Goal: Task Accomplishment & Management: Manage account settings

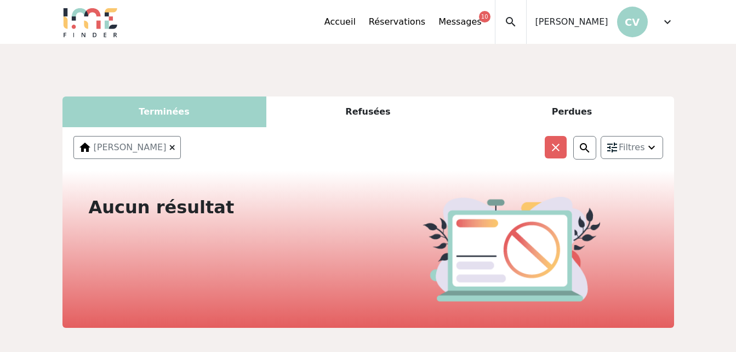
click at [379, 106] on div "Refusées" at bounding box center [368, 111] width 204 height 31
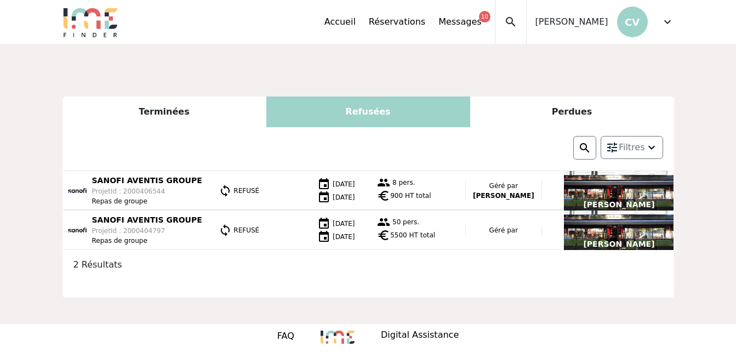
click at [567, 107] on div "Perdues" at bounding box center [572, 111] width 204 height 31
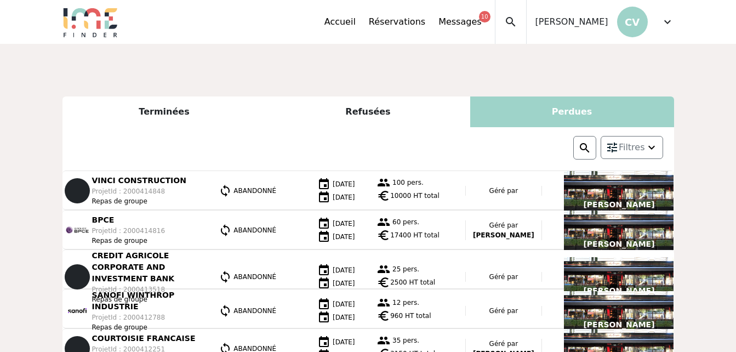
click at [163, 111] on div "Terminées" at bounding box center [164, 111] width 204 height 31
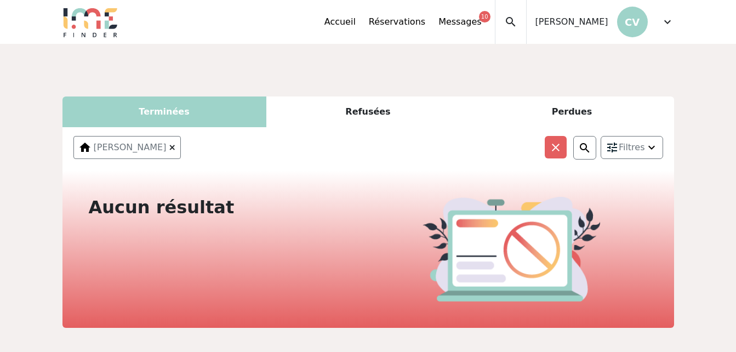
click at [380, 14] on div "Accueil Réservations Messages 10 Accès autres comptes Mes données personnelles …" at bounding box center [409, 22] width 170 height 44
click at [365, 19] on div "Accueil Réservations Messages 10 Accès autres comptes Mes données personnelles …" at bounding box center [396, 22] width 556 height 44
click at [425, 22] on link "Réservations" at bounding box center [397, 21] width 56 height 13
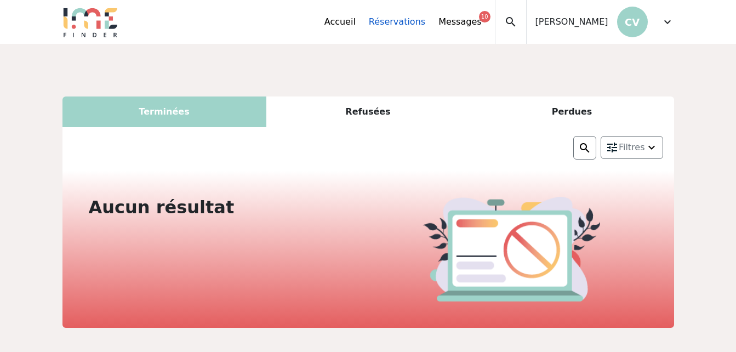
click at [425, 22] on link "Réservations" at bounding box center [397, 21] width 56 height 13
click at [356, 19] on link "Accueil" at bounding box center [339, 21] width 31 height 13
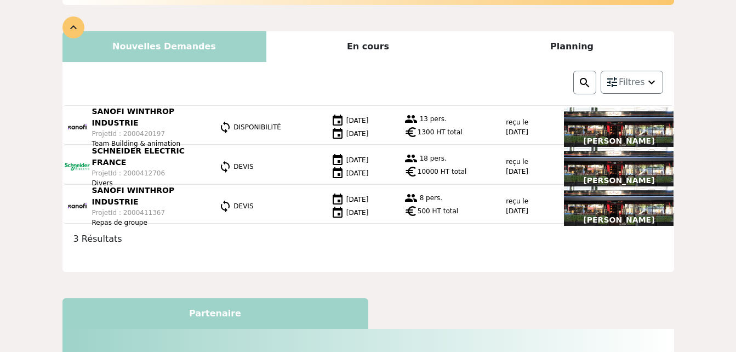
scroll to position [254, 0]
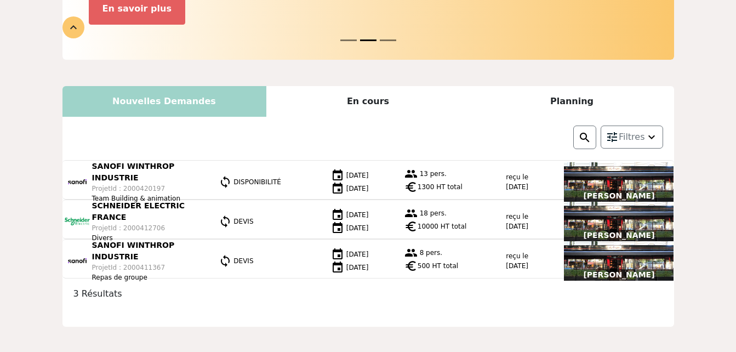
click at [386, 86] on div "En cours" at bounding box center [368, 101] width 204 height 31
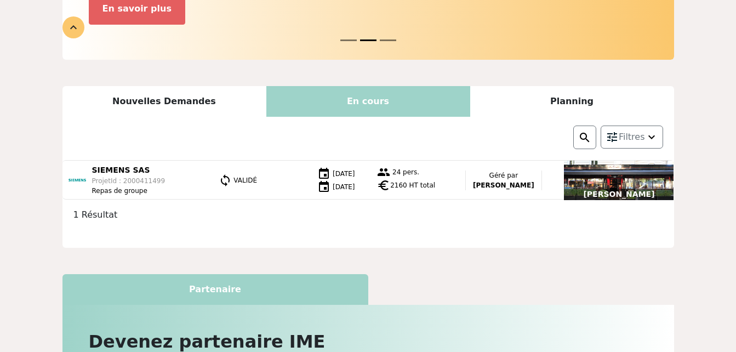
click at [566, 86] on div "Planning" at bounding box center [572, 101] width 204 height 31
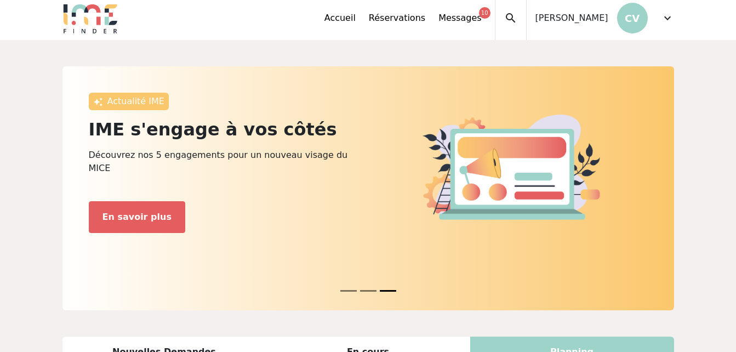
scroll to position [0, 0]
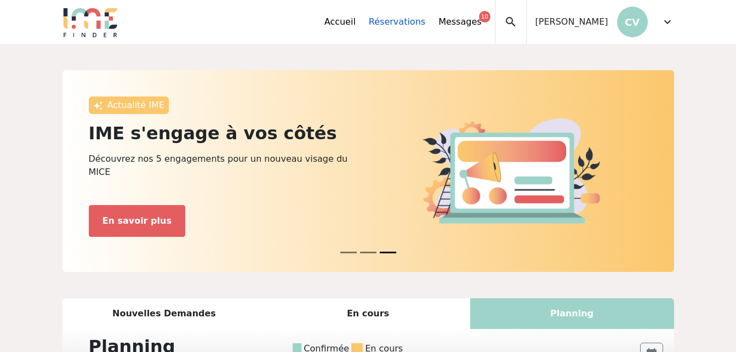
click at [425, 21] on link "Réservations" at bounding box center [397, 21] width 56 height 13
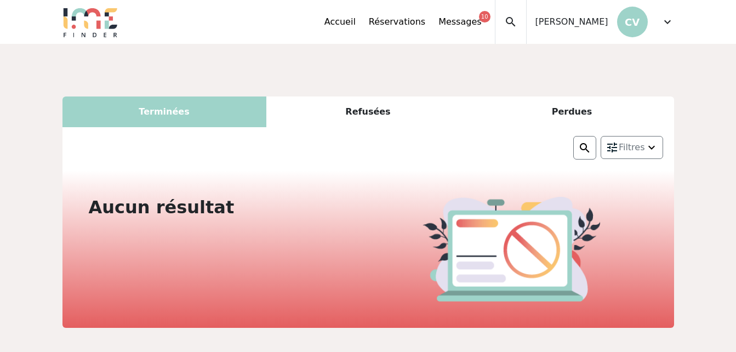
click at [590, 25] on span "[PERSON_NAME]" at bounding box center [571, 21] width 73 height 13
click at [599, 23] on span "[PERSON_NAME]" at bounding box center [571, 21] width 73 height 13
drag, startPoint x: 599, startPoint y: 23, endPoint x: 558, endPoint y: 61, distance: 56.2
click at [558, 60] on div "Terminées Refusées Perdues Filtres Nom de l'établissement Chez Francis Valider …" at bounding box center [368, 199] width 736 height 310
click at [637, 27] on p "CV" at bounding box center [632, 22] width 31 height 31
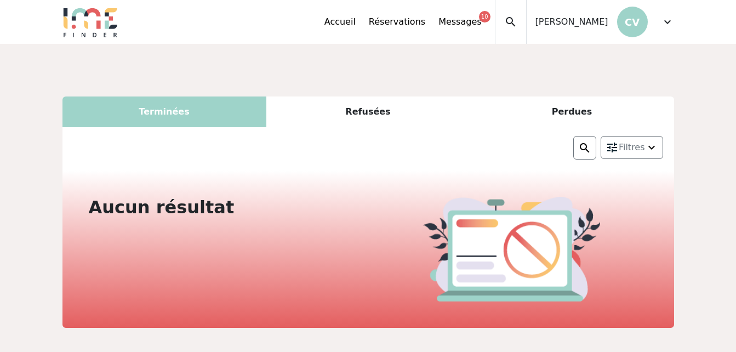
click at [593, 25] on span "[PERSON_NAME]" at bounding box center [571, 21] width 73 height 13
click at [669, 20] on span "expand_more" at bounding box center [667, 21] width 13 height 13
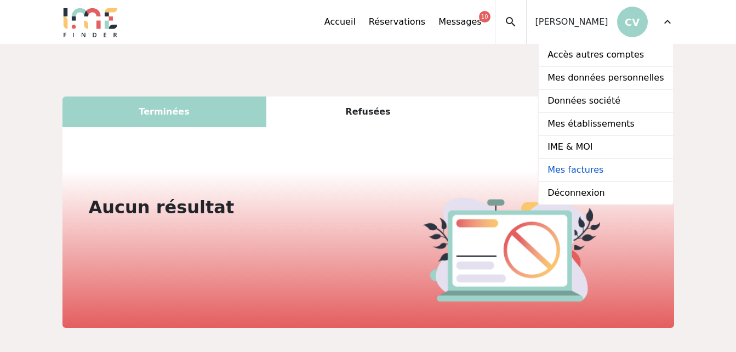
click at [578, 170] on link "Mes factures" at bounding box center [606, 170] width 134 height 23
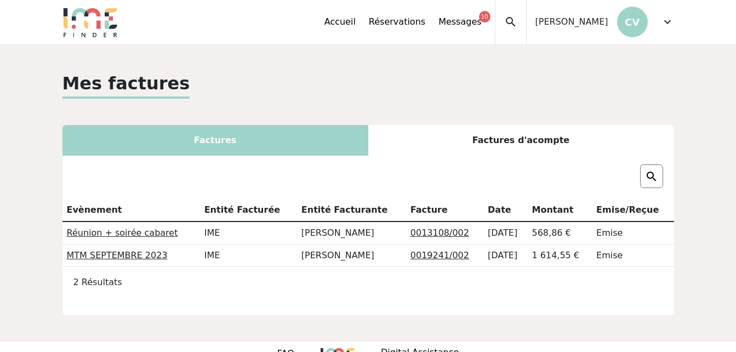
click at [539, 141] on div "Factures d'acompte" at bounding box center [521, 140] width 306 height 31
